Goal: Task Accomplishment & Management: Manage account settings

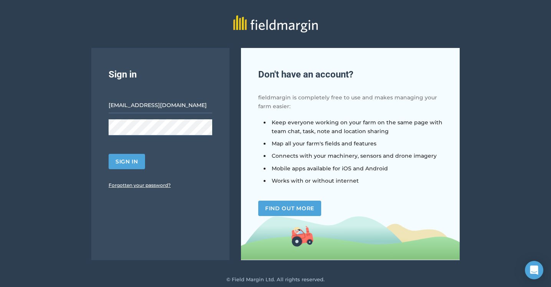
type input "[EMAIL_ADDRESS][DOMAIN_NAME]"
click at [137, 185] on link "Forgotten your password?" at bounding box center [140, 185] width 62 height 6
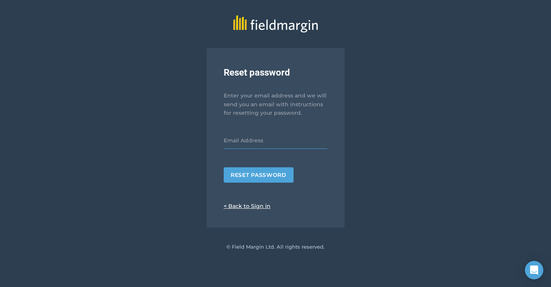
click at [246, 147] on input "email" at bounding box center [276, 141] width 104 height 16
type input "[EMAIL_ADDRESS][DOMAIN_NAME]"
click at [235, 179] on button "Reset password" at bounding box center [259, 174] width 70 height 15
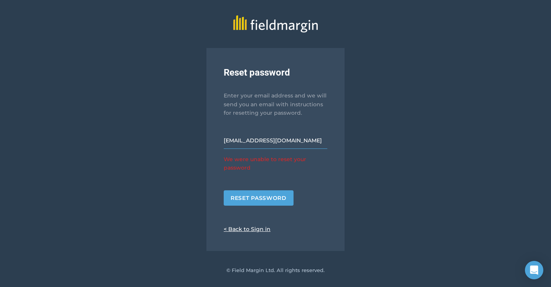
click at [264, 139] on input "[EMAIL_ADDRESS][DOMAIN_NAME]" at bounding box center [276, 141] width 104 height 16
click at [280, 141] on input "[EMAIL_ADDRESS][DOMAIN_NAME]" at bounding box center [276, 141] width 104 height 16
drag, startPoint x: 281, startPoint y: 141, endPoint x: 326, endPoint y: 139, distance: 45.7
click at [326, 139] on input "[EMAIL_ADDRESS][DOMAIN_NAME]" at bounding box center [276, 141] width 104 height 16
click at [285, 144] on input "[EMAIL_ADDRESS][DOMAIN_NAME]" at bounding box center [276, 141] width 104 height 16
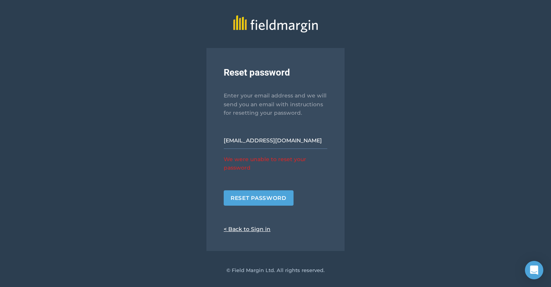
click at [255, 230] on link "< Back to Sign in" at bounding box center [247, 229] width 47 height 7
